Goal: Task Accomplishment & Management: Manage account settings

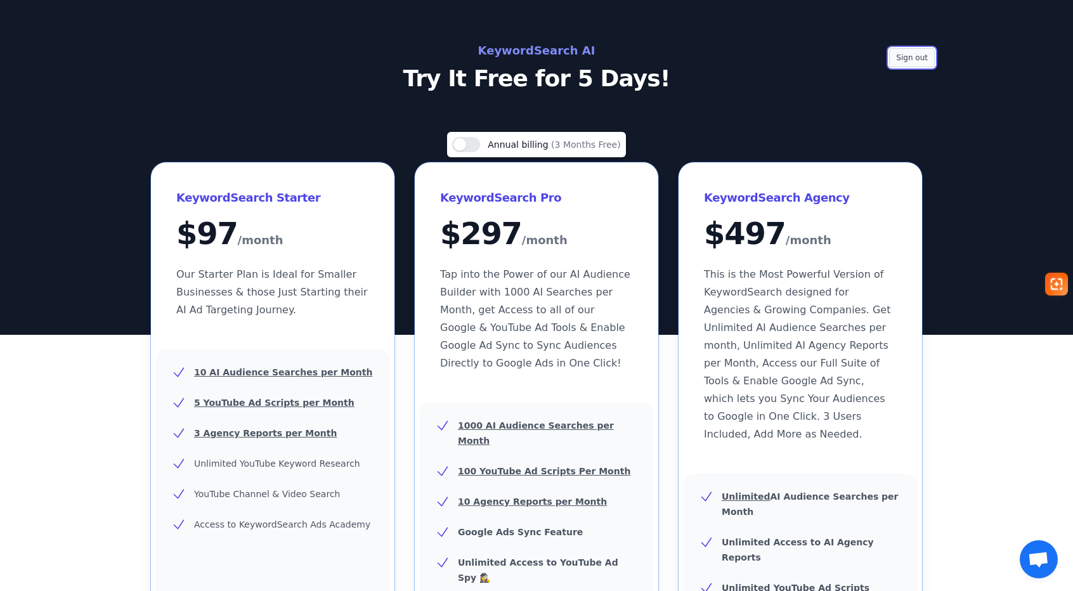
click at [928, 56] on button "Sign out" at bounding box center [912, 57] width 46 height 19
